Goal: Task Accomplishment & Management: Manage account settings

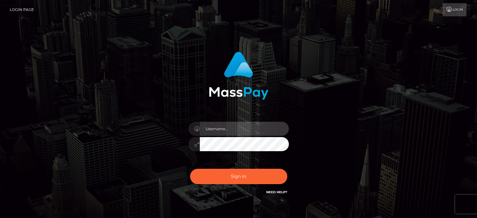
type input "[EMAIL_ADDRESS][DOMAIN_NAME]"
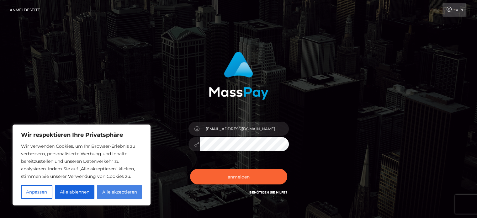
click at [134, 190] on font "Alle akzeptieren" at bounding box center [119, 192] width 35 height 6
checkbox input "true"
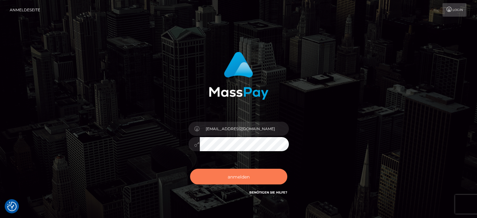
click at [257, 180] on button "anmelden" at bounding box center [238, 177] width 97 height 16
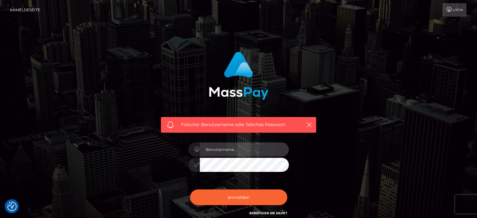
type input "[EMAIL_ADDRESS][DOMAIN_NAME]"
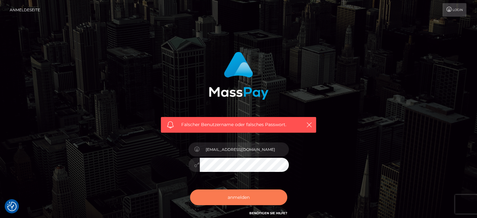
click at [240, 197] on font "anmelden" at bounding box center [239, 197] width 22 height 6
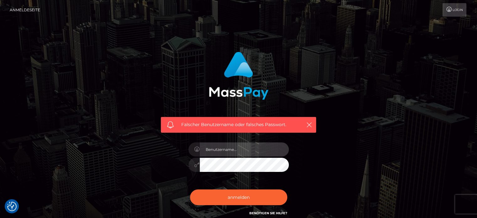
type input "[EMAIL_ADDRESS][DOMAIN_NAME]"
click at [309, 124] on icon "button" at bounding box center [309, 125] width 6 height 6
click at [311, 124] on icon "button" at bounding box center [309, 125] width 6 height 6
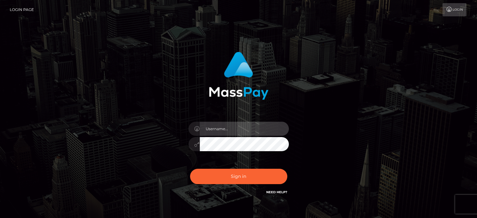
type input "[EMAIL_ADDRESS][DOMAIN_NAME]"
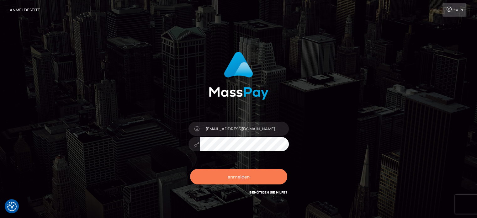
click at [235, 175] on font "anmelden" at bounding box center [239, 177] width 22 height 6
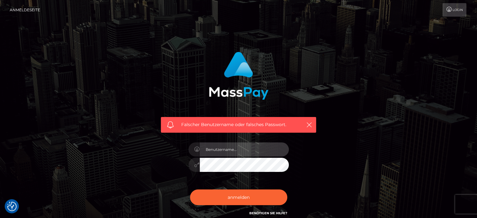
type input "[EMAIL_ADDRESS][DOMAIN_NAME]"
click at [341, 191] on div "Falscher Benutzername oder falsches Passwort. [EMAIL_ADDRESS][PERSON_NAME][DOMA…" at bounding box center [239, 137] width 358 height 181
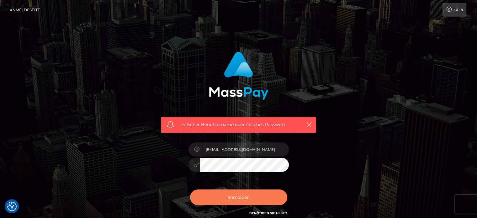
click at [235, 201] on button "anmelden" at bounding box center [238, 197] width 97 height 16
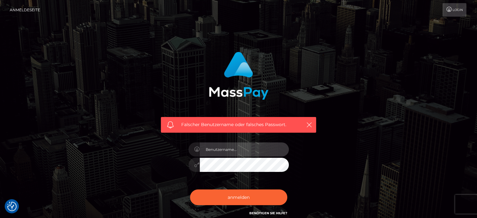
type input "[EMAIL_ADDRESS][PERSON_NAME][DOMAIN_NAME]"
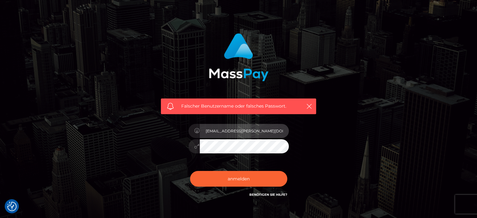
scroll to position [36, 0]
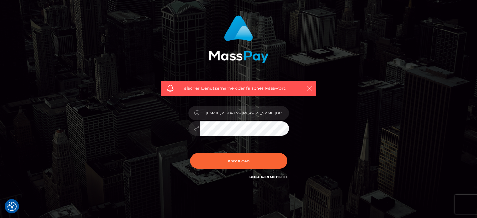
click at [248, 185] on form "Falscher Benutzername oder falsches Passwort. [EMAIL_ADDRESS][PERSON_NAME][DOMA…" at bounding box center [238, 101] width 165 height 181
click at [309, 85] on button "button" at bounding box center [309, 88] width 8 height 8
click at [165, 88] on div "Falscher Benutzername oder falsches Passwort." at bounding box center [238, 89] width 155 height 16
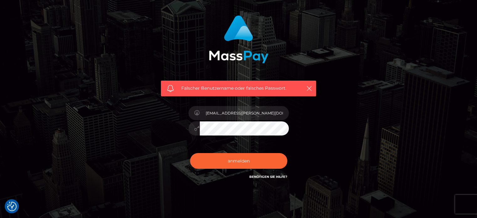
click at [276, 176] on font "Benötigen Sie Hilfe?" at bounding box center [268, 177] width 38 height 4
